Goal: Information Seeking & Learning: Check status

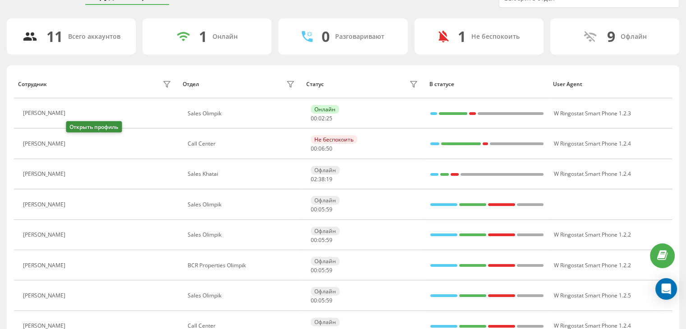
click at [72, 144] on icon at bounding box center [75, 143] width 7 height 7
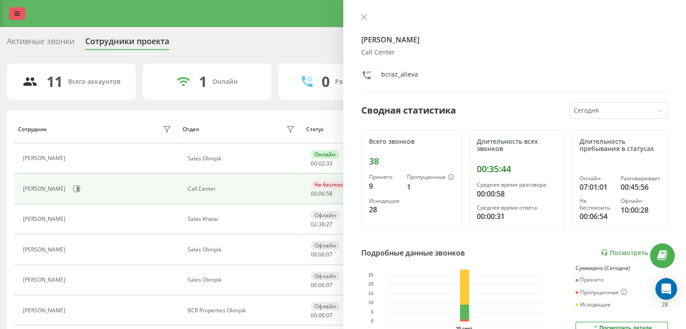
click at [17, 8] on link at bounding box center [17, 13] width 16 height 13
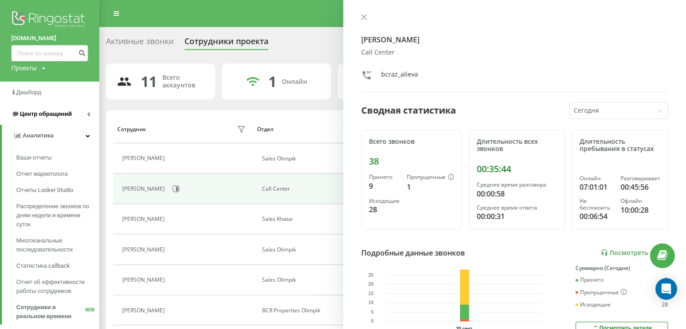
click at [63, 118] on span "Центр обращений" at bounding box center [41, 114] width 60 height 9
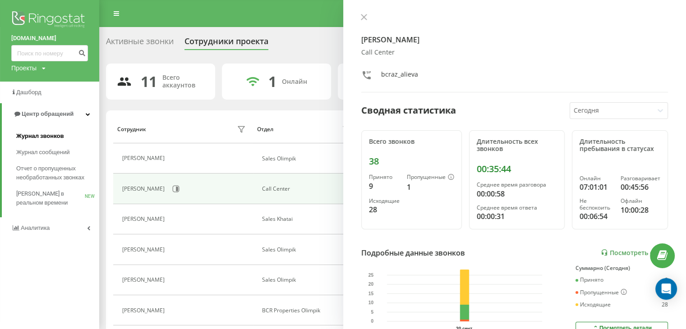
click at [49, 133] on span "Журнал звонков" at bounding box center [39, 136] width 47 height 9
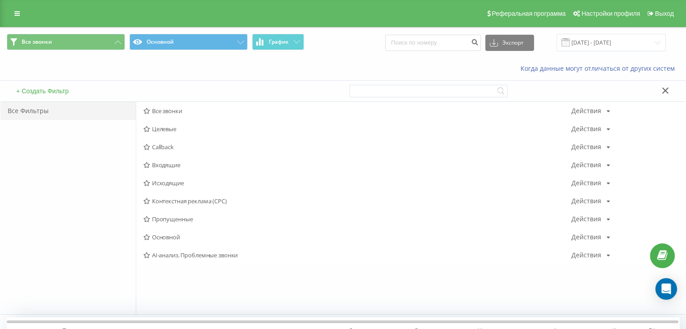
click at [174, 165] on span "Входящие" at bounding box center [357, 165] width 428 height 6
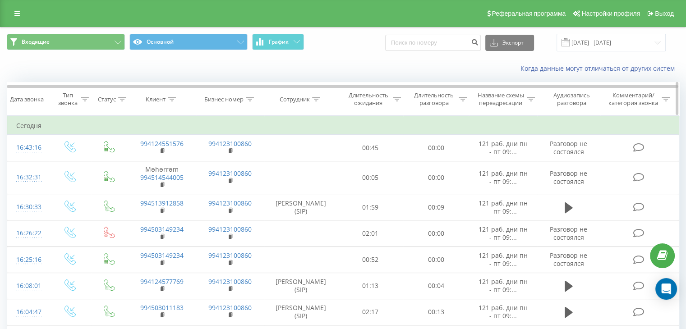
click at [305, 100] on div "Сотрудник" at bounding box center [295, 100] width 30 height 8
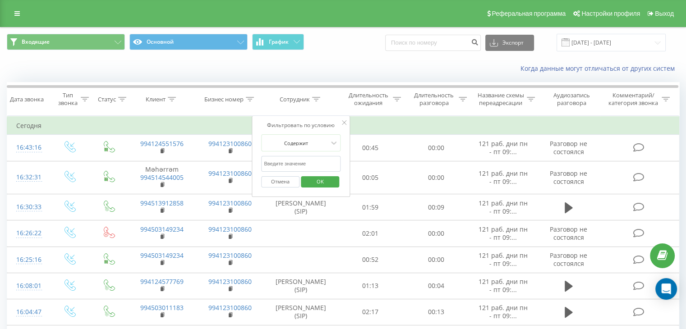
click at [318, 163] on input "text" at bounding box center [300, 164] width 79 height 16
type input "Elyanur"
click at [321, 181] on span "OK" at bounding box center [320, 182] width 25 height 14
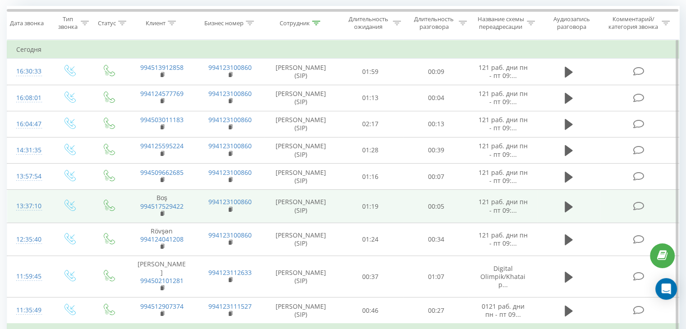
scroll to position [90, 0]
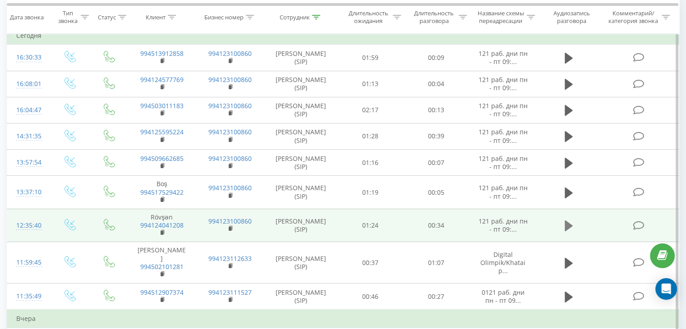
click at [565, 224] on icon at bounding box center [569, 226] width 8 height 11
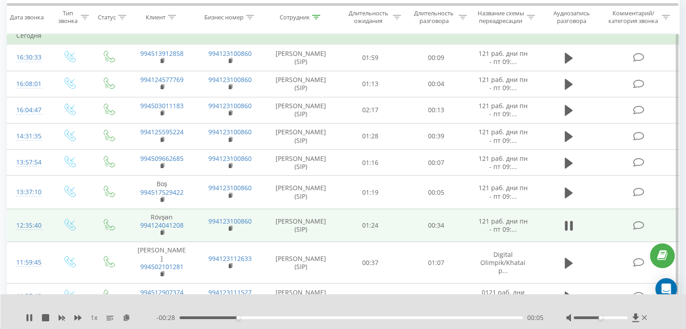
click at [341, 317] on div "00:05" at bounding box center [351, 318] width 343 height 3
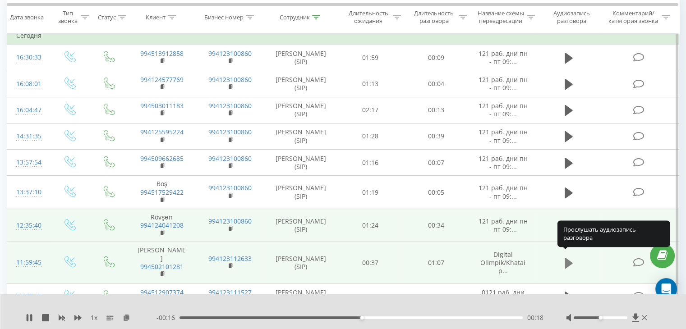
click at [572, 259] on icon at bounding box center [569, 263] width 8 height 13
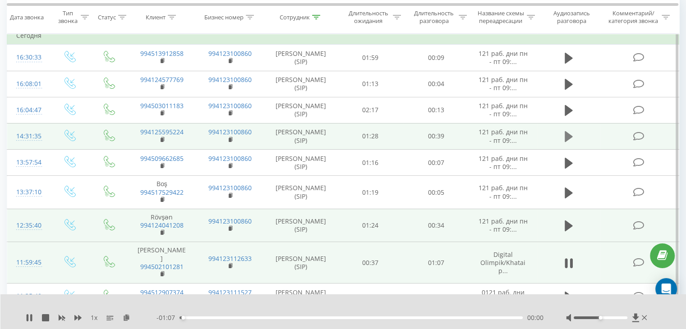
click at [566, 135] on icon at bounding box center [569, 136] width 8 height 11
click at [31, 318] on icon at bounding box center [31, 317] width 2 height 7
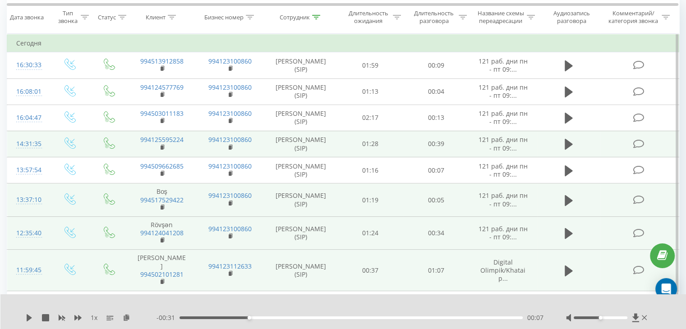
scroll to position [81, 0]
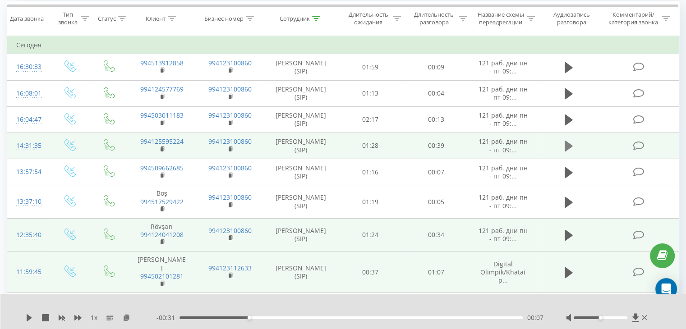
click at [565, 149] on icon at bounding box center [569, 146] width 8 height 11
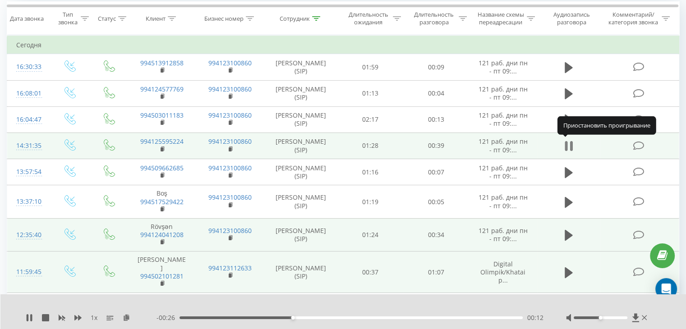
click at [568, 146] on icon at bounding box center [569, 146] width 8 height 13
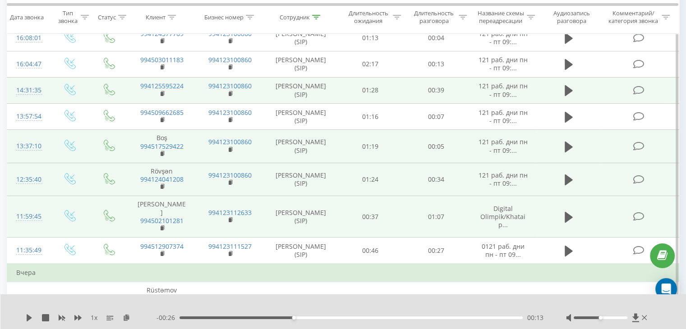
scroll to position [137, 0]
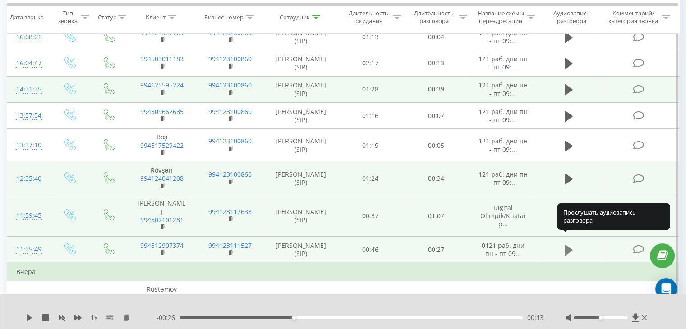
click at [571, 244] on icon at bounding box center [569, 250] width 8 height 13
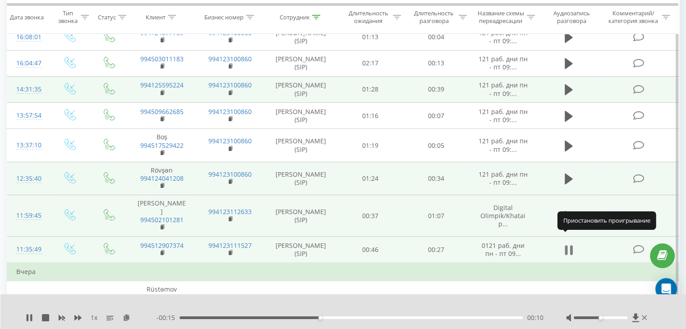
click at [569, 244] on icon at bounding box center [569, 250] width 8 height 13
